Goal: Transaction & Acquisition: Download file/media

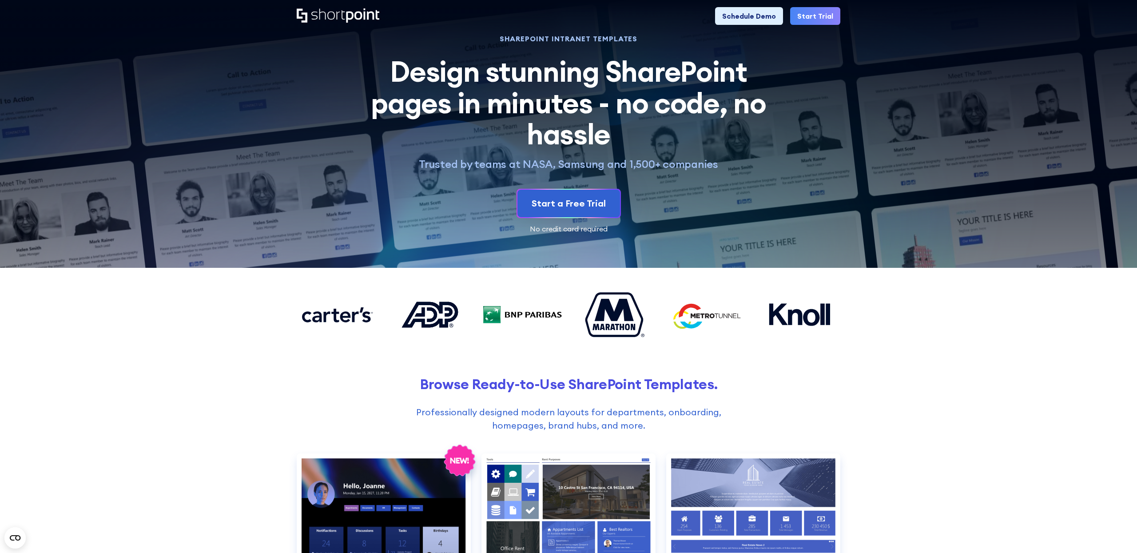
click at [358, 20] on icon "Home" at bounding box center [338, 15] width 83 height 14
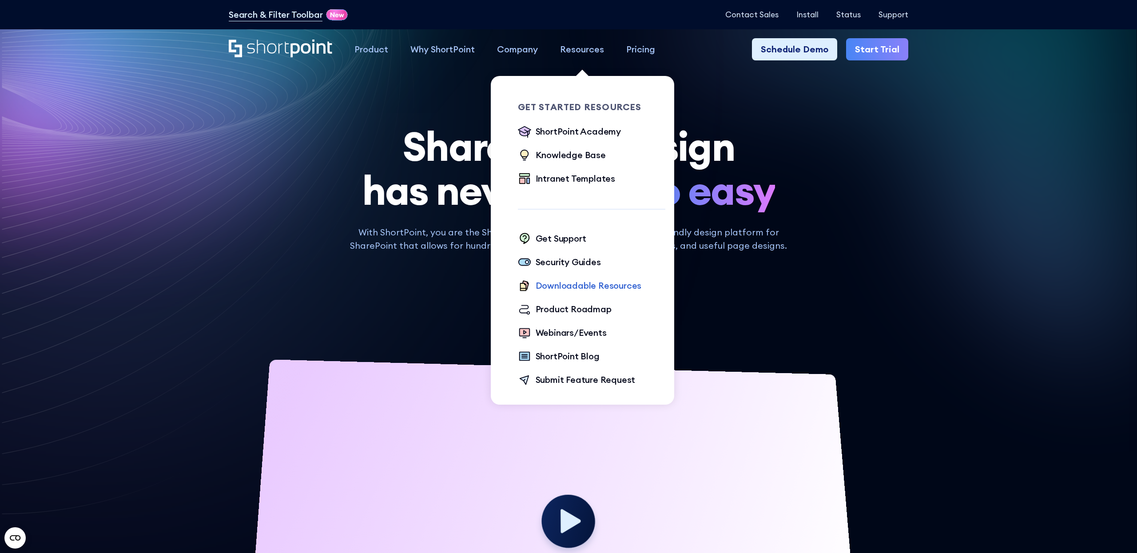
click at [580, 288] on div "Downloadable Resources" at bounding box center [589, 285] width 106 height 13
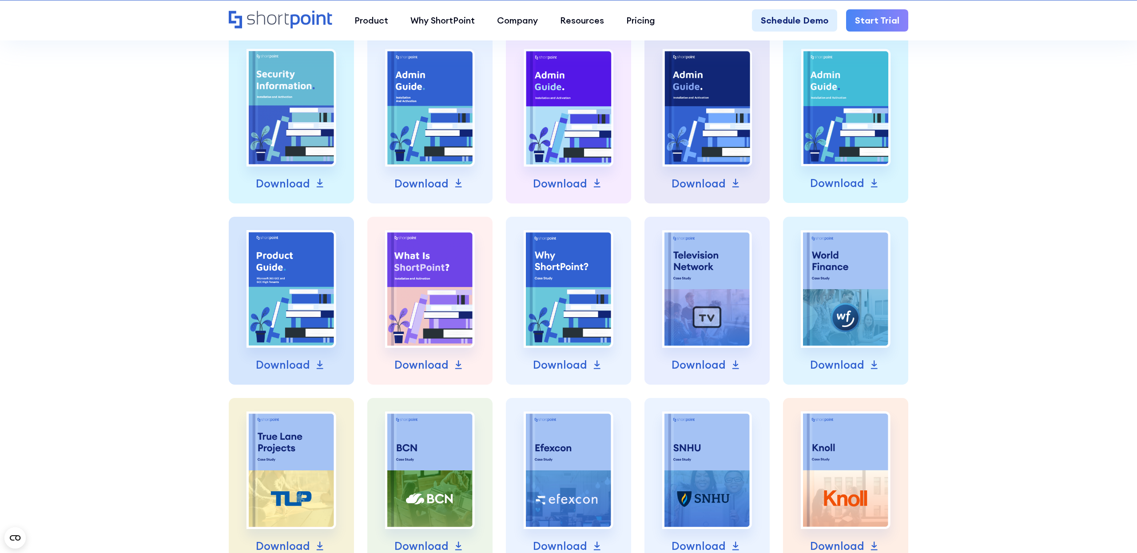
scroll to position [459, 0]
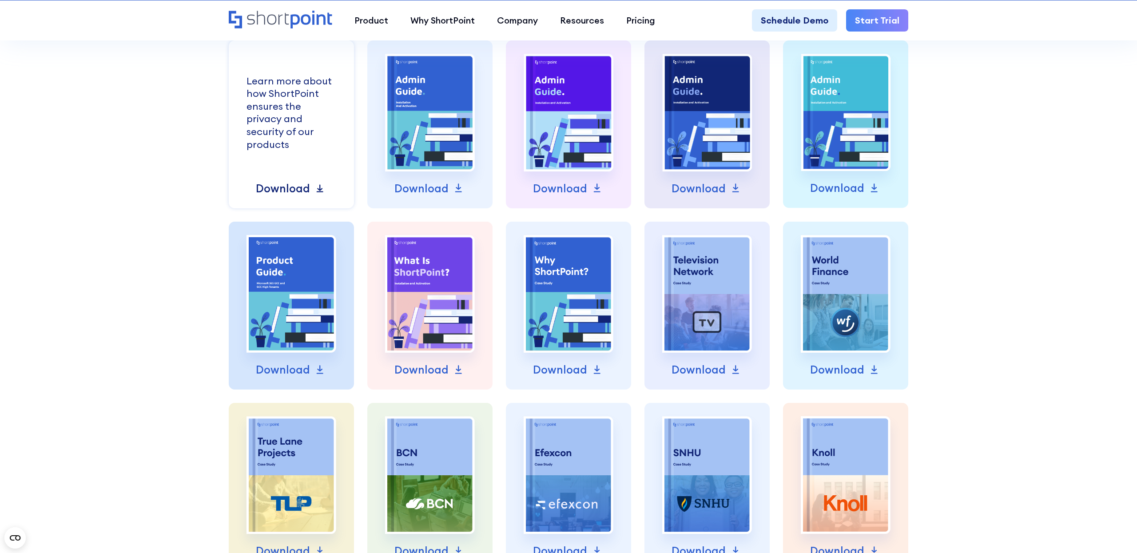
click at [311, 189] on link "Download" at bounding box center [291, 188] width 71 height 17
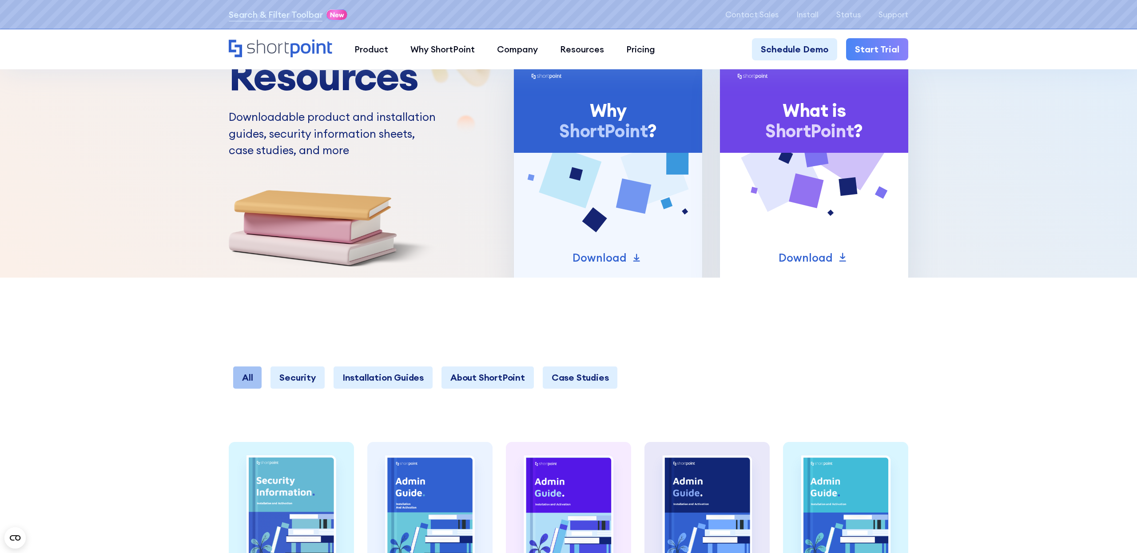
scroll to position [59, 0]
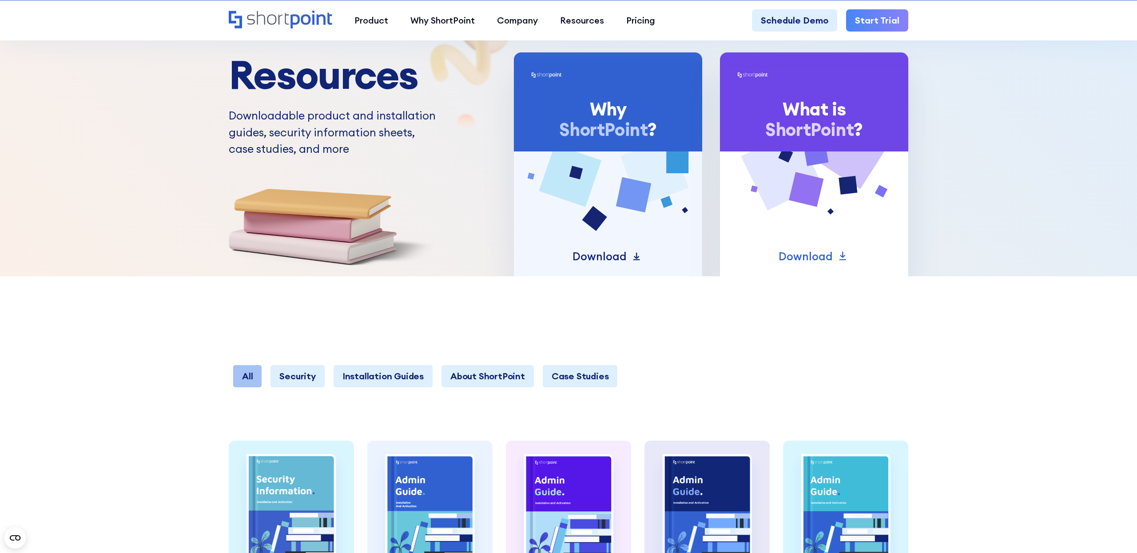
click at [619, 254] on p "Download" at bounding box center [599, 256] width 54 height 17
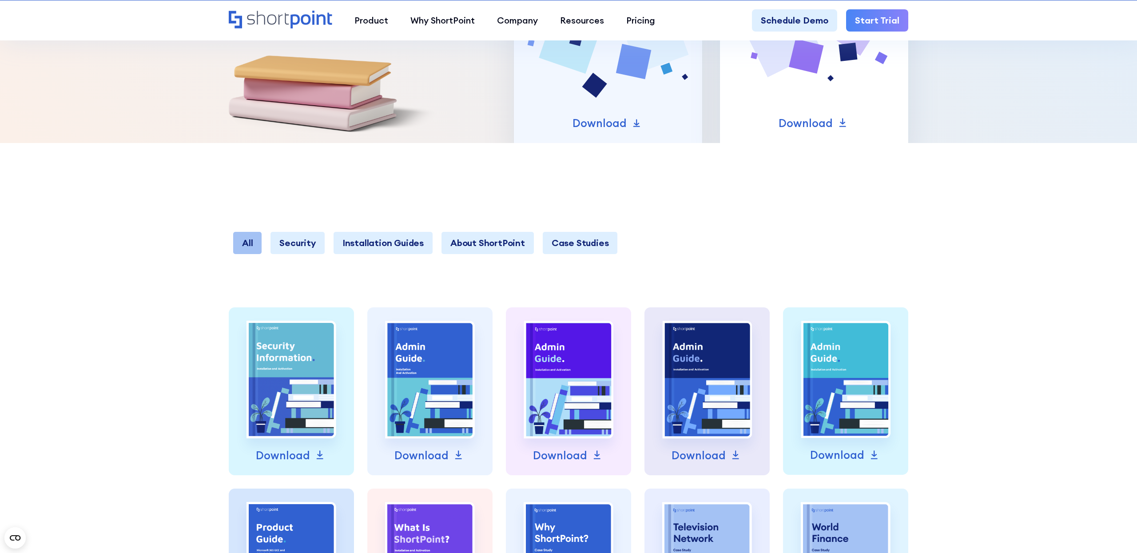
scroll to position [370, 0]
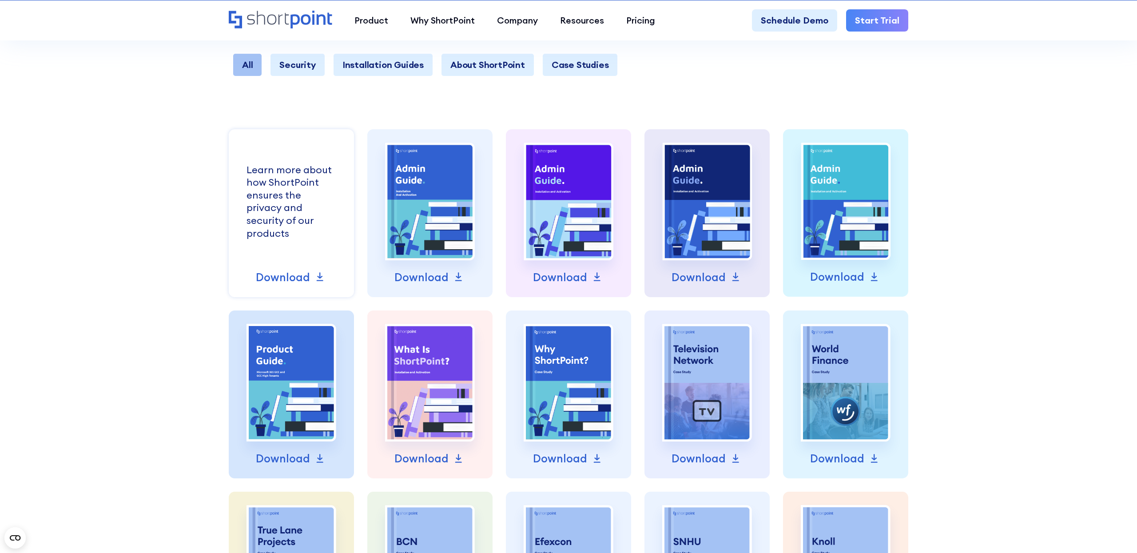
click at [264, 231] on div "Learn more about how ShortPoint ensures the privacy and security of our products" at bounding box center [291, 201] width 90 height 76
click at [287, 273] on p "Download" at bounding box center [283, 277] width 54 height 17
